Goal: Task Accomplishment & Management: Use online tool/utility

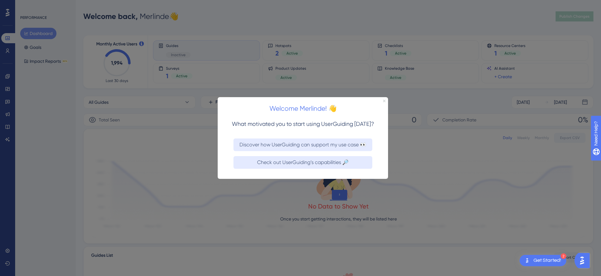
click at [384, 99] on icon "Close Preview" at bounding box center [384, 100] width 3 height 3
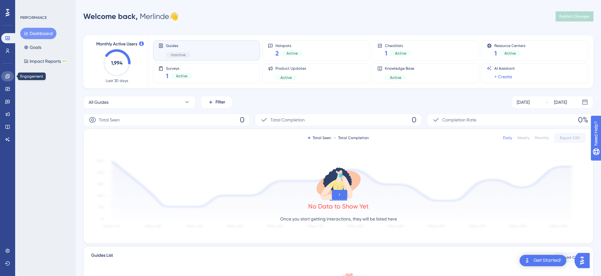
click at [6, 78] on icon at bounding box center [7, 76] width 4 height 4
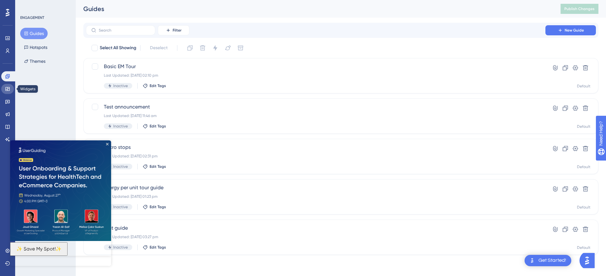
click at [9, 90] on icon at bounding box center [7, 88] width 5 height 5
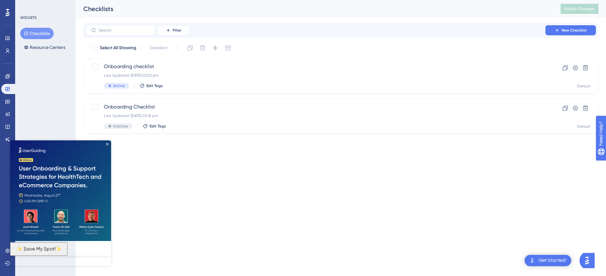
click at [43, 32] on button "Checklists" at bounding box center [36, 33] width 33 height 11
click at [108, 143] on icon "Close Preview" at bounding box center [107, 144] width 3 height 3
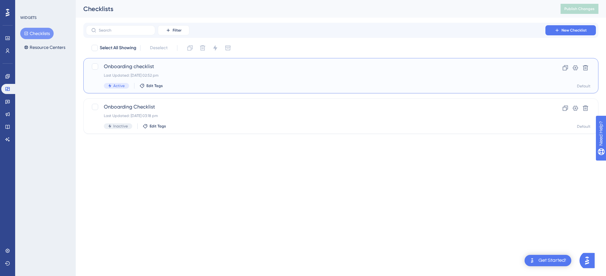
click at [176, 69] on span "Onboarding checklist" at bounding box center [315, 67] width 423 height 8
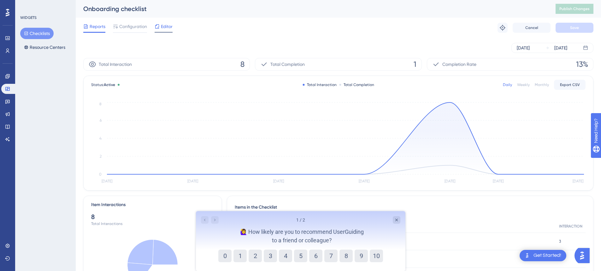
click at [162, 29] on span "Editor" at bounding box center [167, 27] width 12 height 8
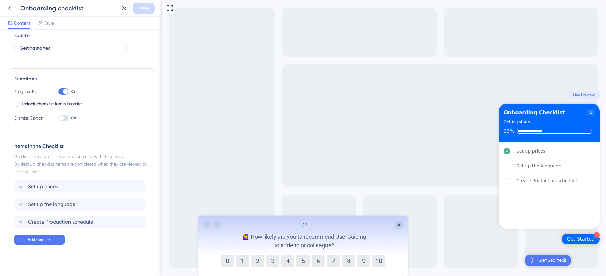
scroll to position [62, 0]
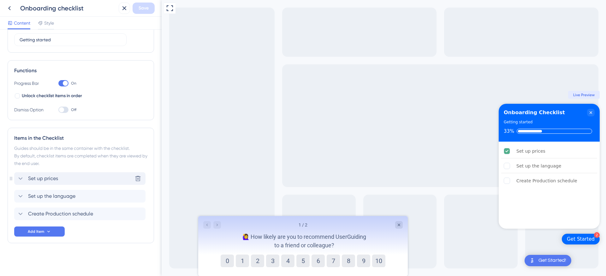
click at [59, 174] on div "Set up prices Delete" at bounding box center [79, 178] width 131 height 13
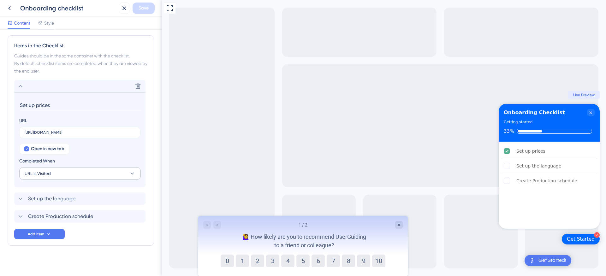
scroll to position [157, 0]
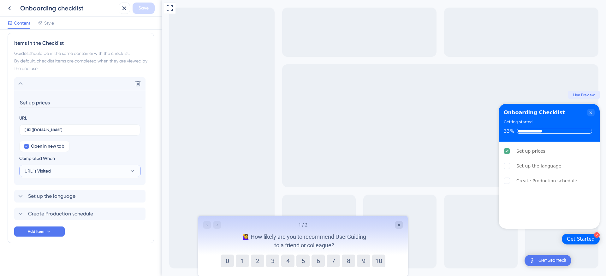
click at [55, 171] on button "URL is Visited" at bounding box center [79, 171] width 121 height 13
click at [48, 203] on span "Goal is Reached" at bounding box center [44, 203] width 33 height 8
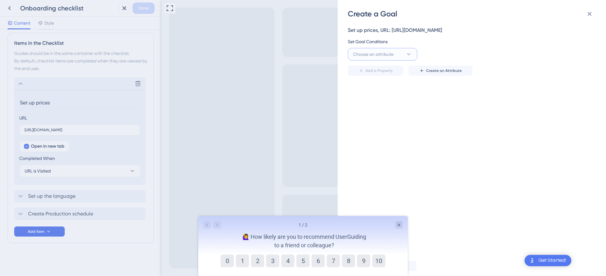
click at [391, 55] on span "Choose an attribute" at bounding box center [373, 54] width 40 height 8
click at [503, 42] on div "Set Goal Conditions" at bounding box center [470, 42] width 244 height 8
click at [540, 258] on div "Get Started!" at bounding box center [552, 260] width 28 height 7
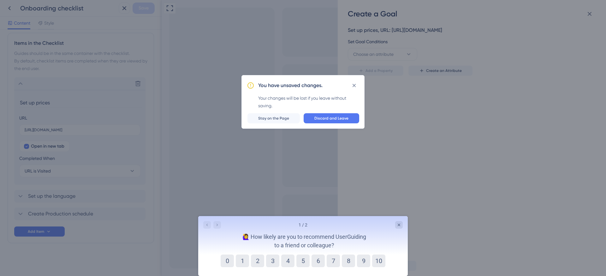
scroll to position [0, 0]
click at [355, 85] on icon at bounding box center [354, 85] width 6 height 6
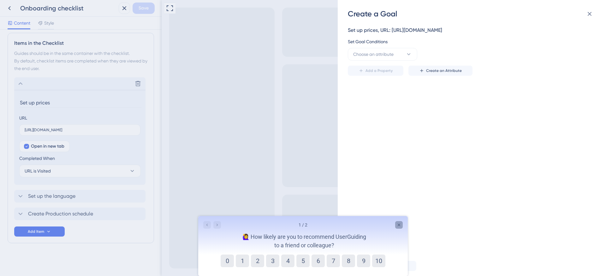
click at [399, 221] on div "Close survey" at bounding box center [399, 225] width 8 height 8
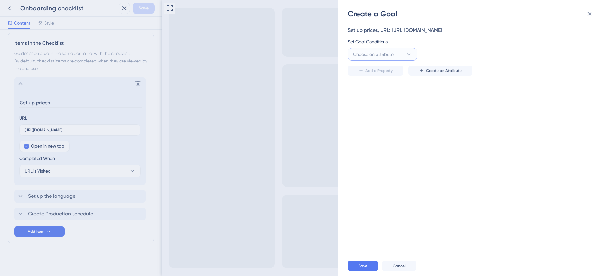
click at [384, 56] on span "Choose an attribute" at bounding box center [373, 54] width 40 height 8
click at [375, 108] on div "Cookie Cookie" at bounding box center [382, 105] width 51 height 13
click at [521, 57] on input "text" at bounding box center [539, 54] width 90 height 7
click at [408, 54] on icon at bounding box center [408, 54] width 3 height 2
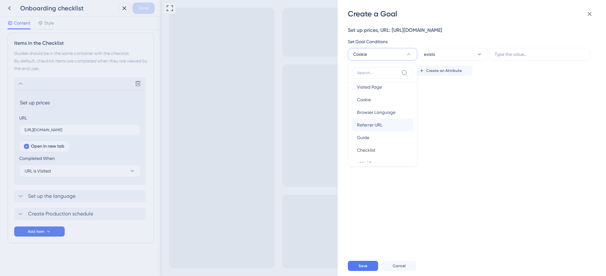
scroll to position [12, 0]
click at [381, 116] on div "Referrer URL Referrer URL" at bounding box center [382, 119] width 51 height 13
click at [399, 54] on button "Referrer URL" at bounding box center [382, 54] width 69 height 13
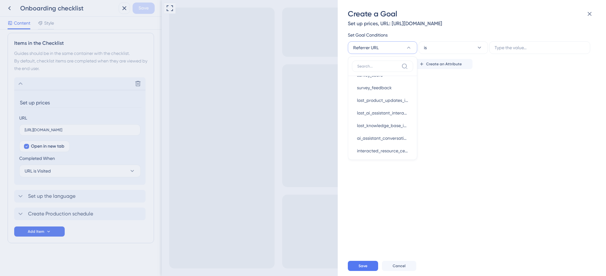
scroll to position [16, 0]
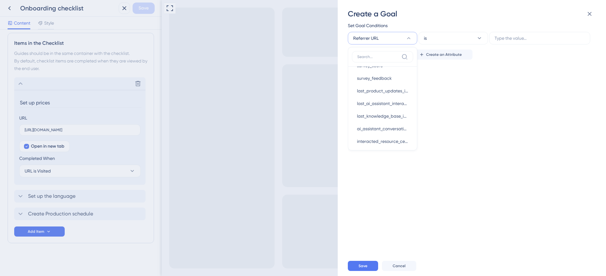
click at [460, 129] on div "Set up prices, URL: [URL][DOMAIN_NAME] Set Goal Conditions Referrer URL Visited…" at bounding box center [475, 137] width 254 height 237
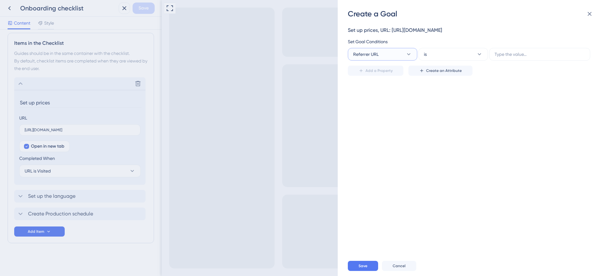
click at [390, 50] on button "Referrer URL" at bounding box center [382, 54] width 69 height 13
click at [490, 131] on div "Set up prices, URL: [URL][DOMAIN_NAME] Set Goal Conditions Referrer URL Visited…" at bounding box center [475, 137] width 254 height 237
click at [75, 76] on div "Create a Goal Set up prices, URL: [URL][DOMAIN_NAME] Set Goal Conditions Referr…" at bounding box center [303, 138] width 606 height 276
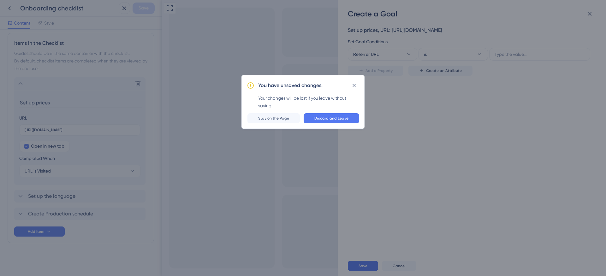
click at [77, 73] on div "You have unsaved changes. Your changes will be lost if you leave without saving…" at bounding box center [303, 138] width 606 height 276
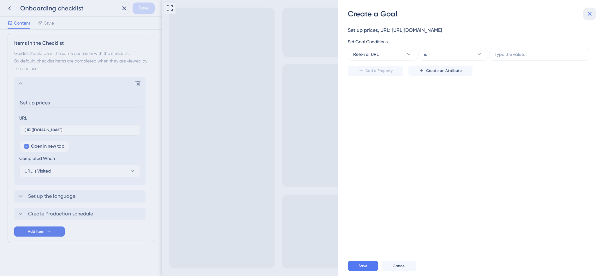
click at [593, 11] on button at bounding box center [589, 14] width 13 height 13
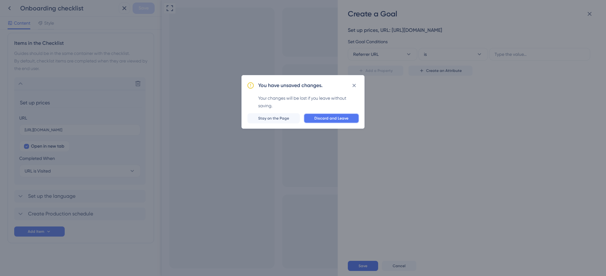
click at [330, 116] on span "Discard and Leave" at bounding box center [331, 118] width 34 height 5
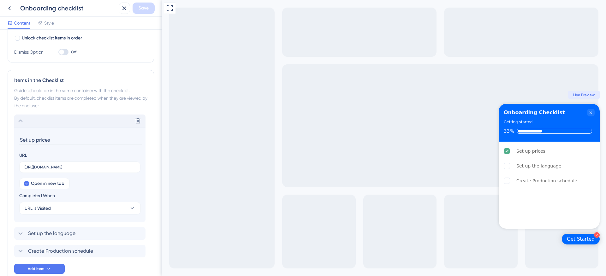
scroll to position [67, 0]
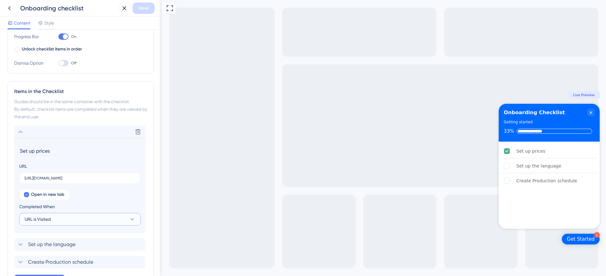
click at [70, 221] on button "URL is Visited" at bounding box center [79, 219] width 121 height 13
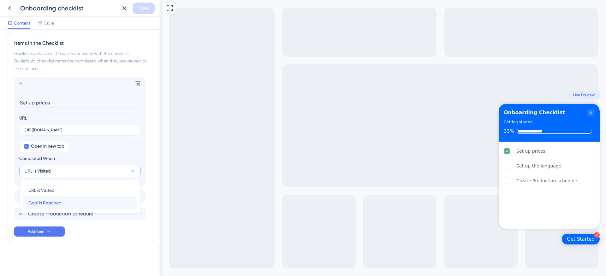
click at [58, 202] on span "Goal is Reached" at bounding box center [44, 203] width 33 height 8
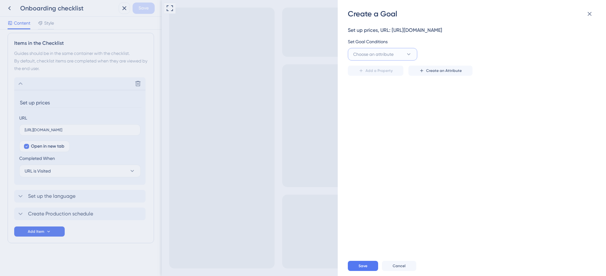
click at [384, 57] on span "Choose an attribute" at bounding box center [373, 54] width 40 height 8
click at [373, 112] on span "Checklist" at bounding box center [366, 113] width 18 height 8
click at [377, 52] on button "Checklist" at bounding box center [382, 54] width 69 height 13
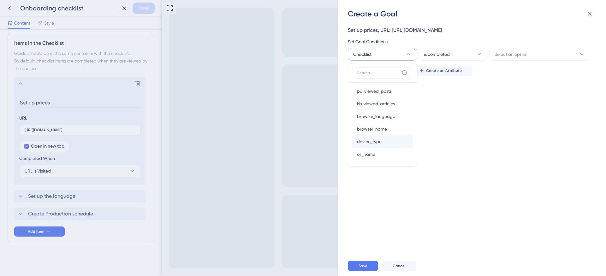
scroll to position [281, 0]
click at [478, 119] on div "Set up prices, URL: [URL][DOMAIN_NAME] Set Goal Conditions Checklist Visited Pa…" at bounding box center [475, 137] width 254 height 237
click at [430, 71] on span "Create an Attribute" at bounding box center [444, 70] width 36 height 5
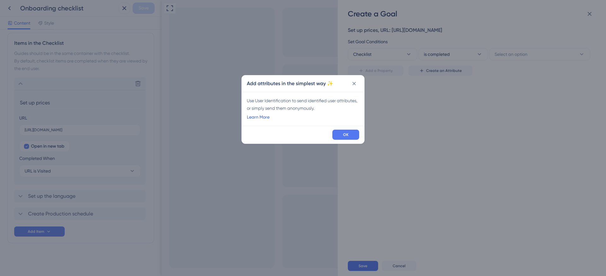
click at [260, 116] on link "Learn More" at bounding box center [258, 117] width 23 height 8
click at [355, 85] on icon at bounding box center [354, 83] width 6 height 6
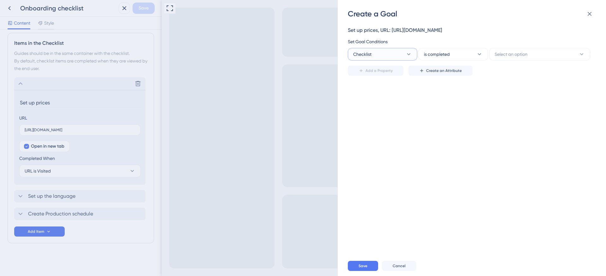
click at [382, 54] on button "Checklist" at bounding box center [382, 54] width 69 height 13
click at [379, 93] on span "Visited Page" at bounding box center [369, 93] width 25 height 8
click at [445, 59] on button "is" at bounding box center [452, 54] width 69 height 13
click at [519, 61] on div "Add a Property Create an Attribute" at bounding box center [470, 68] width 244 height 15
click at [385, 55] on button "Visited Page" at bounding box center [382, 54] width 69 height 13
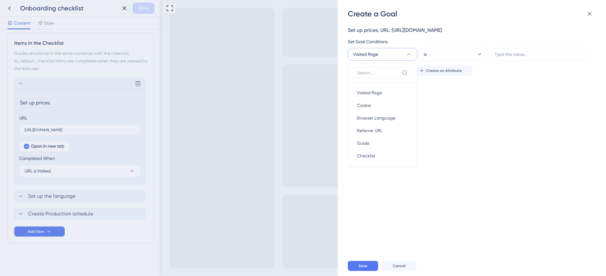
click at [53, 110] on div "Create a Goal Set up prices, URL: [URL][DOMAIN_NAME] Set Goal Conditions Visite…" at bounding box center [303, 138] width 606 height 276
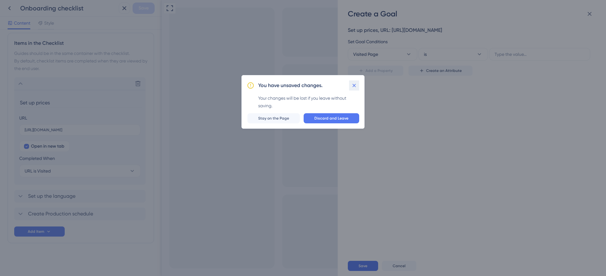
click at [354, 84] on icon at bounding box center [354, 85] width 6 height 6
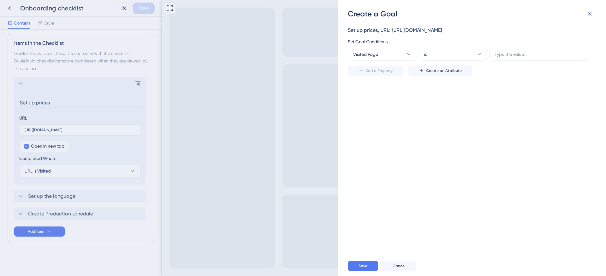
click at [426, 100] on div "Set up prices, URL: [URL][DOMAIN_NAME] Set Goal Conditions Visited Page is Add …" at bounding box center [475, 137] width 254 height 237
click at [383, 54] on button "Visited Page" at bounding box center [382, 54] width 69 height 13
click at [374, 117] on span "web_session" at bounding box center [369, 119] width 25 height 8
click at [524, 54] on button at bounding box center [527, 57] width 11 height 6
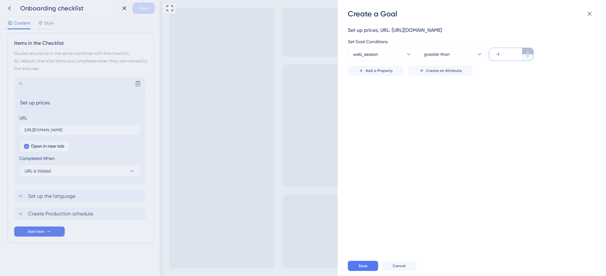
click at [524, 51] on button "-1" at bounding box center [527, 51] width 11 height 6
type input "0"
click at [502, 88] on div "Set up prices, URL: [URL][DOMAIN_NAME] Set Goal Conditions web_session greater …" at bounding box center [475, 137] width 254 height 237
click at [381, 68] on button "Add a Property" at bounding box center [376, 71] width 56 height 10
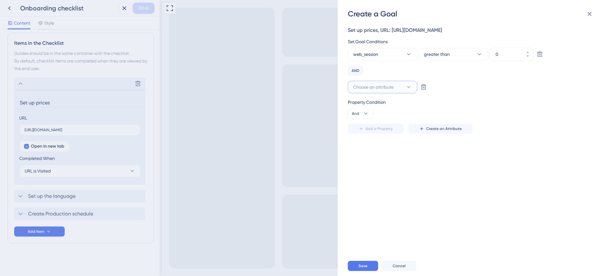
click at [377, 88] on span "Choose an attribute" at bounding box center [373, 87] width 40 height 8
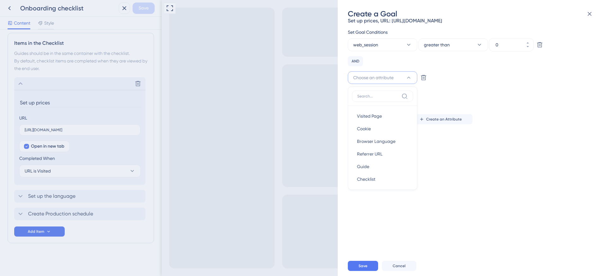
click at [514, 121] on div "Add a Property Create an Attribute" at bounding box center [470, 119] width 244 height 10
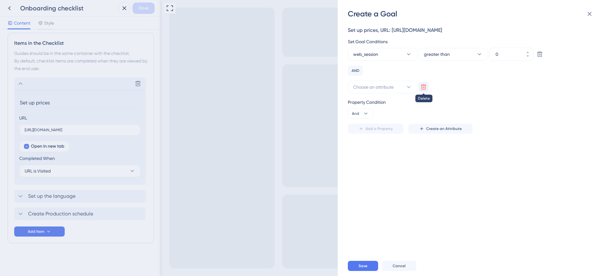
click at [536, 57] on icon at bounding box center [539, 54] width 6 height 6
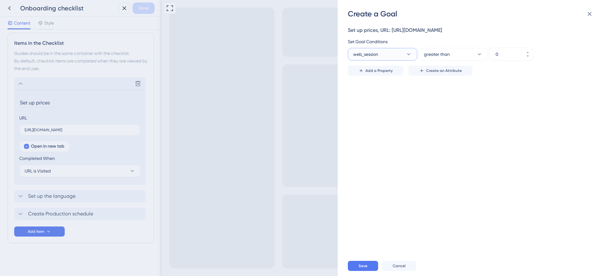
click at [399, 58] on button "web_session" at bounding box center [382, 54] width 69 height 13
